Goal: Find specific page/section: Find specific page/section

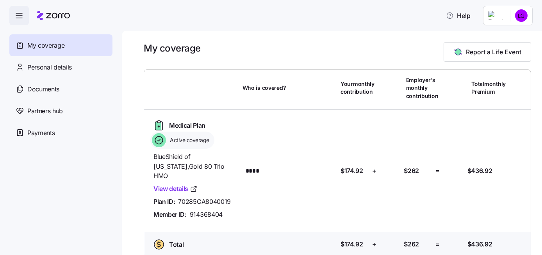
scroll to position [2, 0]
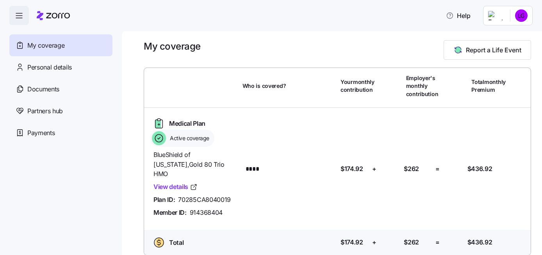
click at [16, 15] on icon "button" at bounding box center [18, 15] width 9 height 9
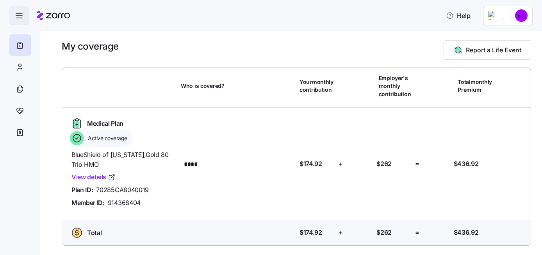
click at [16, 15] on icon "button" at bounding box center [18, 15] width 9 height 9
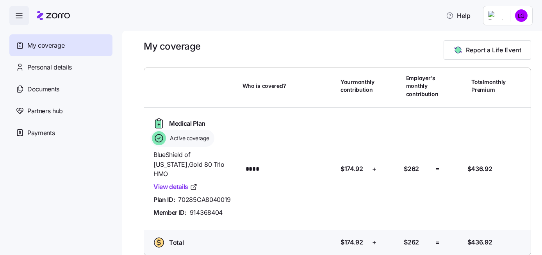
click at [506, 14] on html "Help My coverage Personal details Documents Partners hub Payments My coverage R…" at bounding box center [271, 125] width 542 height 250
